Goal: Information Seeking & Learning: Learn about a topic

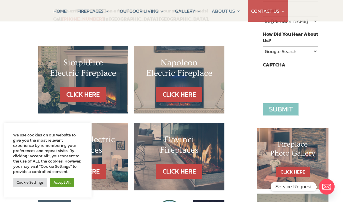
scroll to position [170, 0]
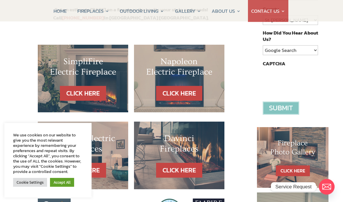
click at [32, 187] on link "Cookie Settings" at bounding box center [30, 182] width 34 height 9
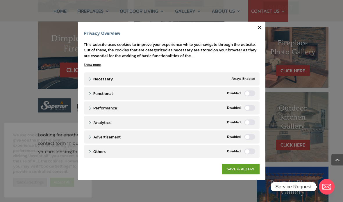
scroll to position [271, 0]
click at [240, 174] on link "SAVE & ACCEPT" at bounding box center [240, 169] width 37 height 10
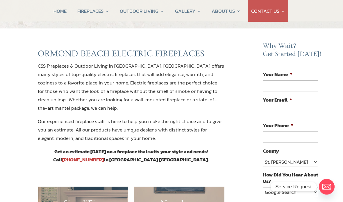
scroll to position [0, 0]
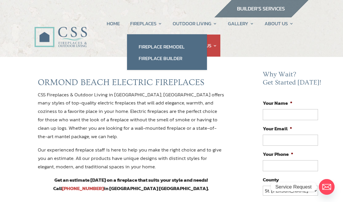
click at [181, 44] on link "Fireplace Remodel" at bounding box center [167, 47] width 68 height 12
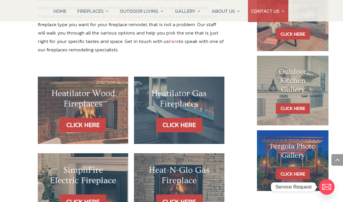
scroll to position [308, 0]
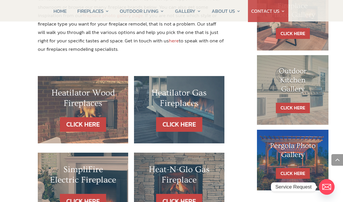
click at [186, 117] on link "CLICK HERE" at bounding box center [179, 124] width 46 height 15
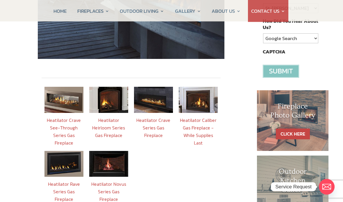
scroll to position [182, 0]
click at [201, 92] on img at bounding box center [198, 100] width 39 height 26
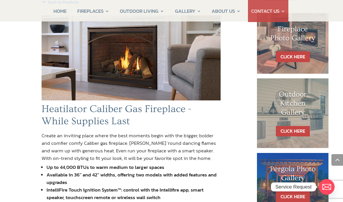
scroll to position [261, 0]
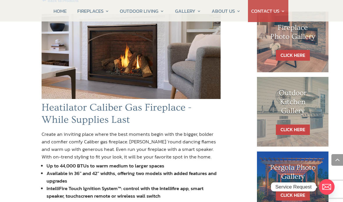
click at [298, 52] on link "CLICK HERE" at bounding box center [292, 55] width 34 height 11
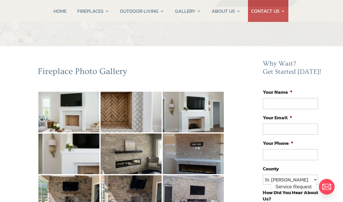
scroll to position [11, 0]
click at [75, 112] on img at bounding box center [68, 112] width 61 height 41
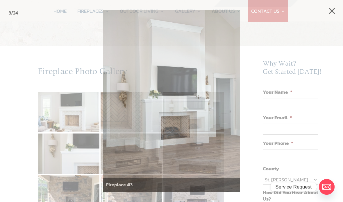
click at [334, 9] on button "×" at bounding box center [331, 11] width 13 height 13
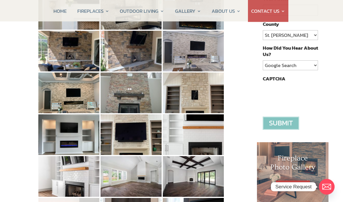
scroll to position [155, 0]
click at [67, 137] on img at bounding box center [68, 134] width 61 height 41
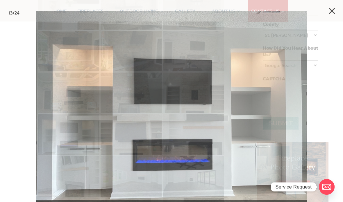
click at [331, 12] on button "×" at bounding box center [331, 11] width 13 height 13
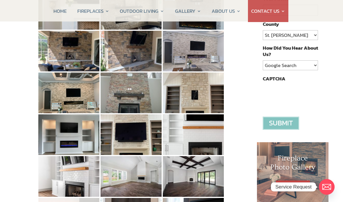
click at [194, 179] on img at bounding box center [193, 176] width 61 height 41
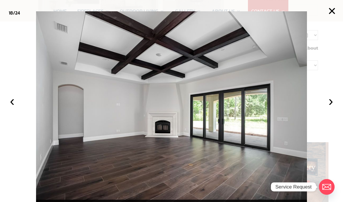
click at [330, 11] on button "×" at bounding box center [331, 11] width 13 height 13
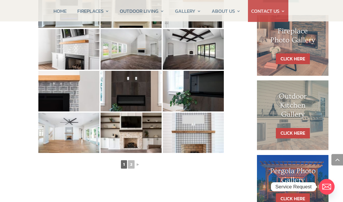
scroll to position [282, 0]
click at [73, 138] on img at bounding box center [68, 133] width 61 height 41
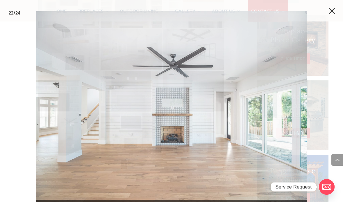
click at [333, 11] on button "×" at bounding box center [331, 11] width 13 height 13
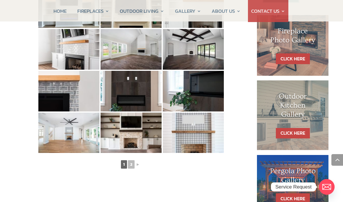
click at [134, 165] on link "2" at bounding box center [131, 164] width 7 height 8
click at [138, 166] on link "►" at bounding box center [137, 164] width 5 height 7
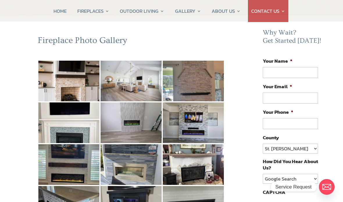
scroll to position [0, 0]
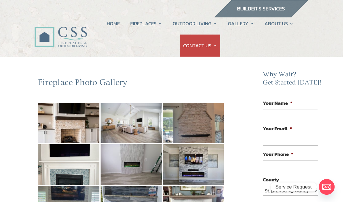
click at [141, 129] on img at bounding box center [130, 123] width 61 height 41
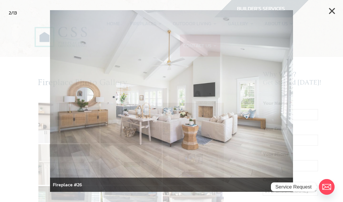
click at [336, 2] on div at bounding box center [171, 101] width 343 height 202
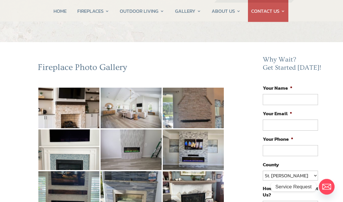
scroll to position [15, 0]
click at [69, 150] on img at bounding box center [68, 149] width 61 height 41
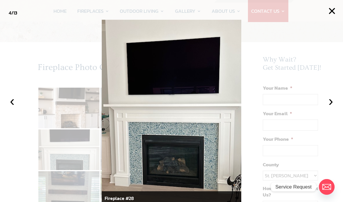
click at [207, 127] on img at bounding box center [171, 113] width 139 height 186
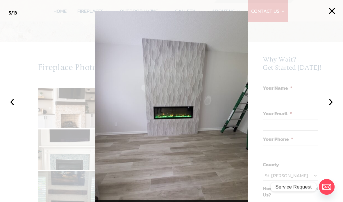
click at [334, 10] on button "×" at bounding box center [331, 11] width 13 height 13
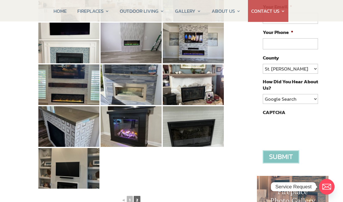
scroll to position [122, 0]
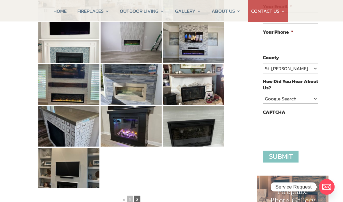
click at [200, 128] on img at bounding box center [193, 126] width 61 height 41
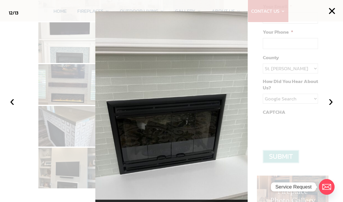
click at [331, 7] on button "×" at bounding box center [331, 11] width 13 height 13
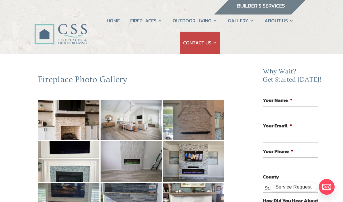
scroll to position [0, 0]
